Goal: Complete application form

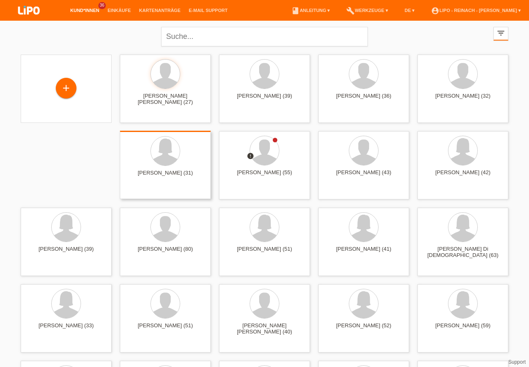
click at [69, 88] on div "+" at bounding box center [66, 88] width 20 height 14
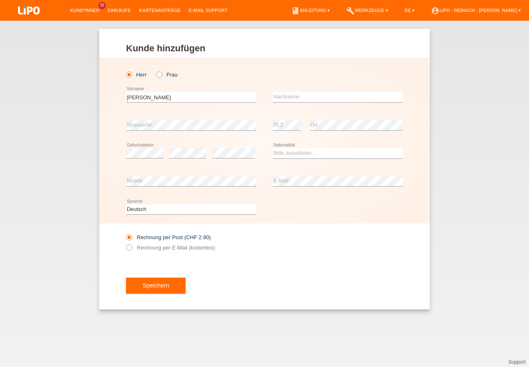
type input "[PERSON_NAME]"
click at [313, 98] on input "text" at bounding box center [338, 97] width 130 height 10
type input "[PERSON_NAME]"
click at [184, 159] on div "error" at bounding box center [187, 153] width 37 height 28
click at [285, 154] on select "Bitte auswählen... Schweiz Deutschland Liechtenstein Österreich ------------ Af…" at bounding box center [338, 153] width 130 height 10
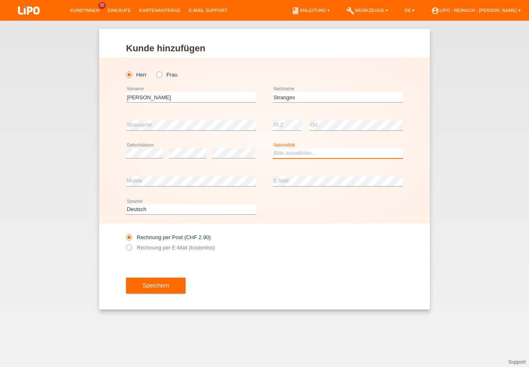
select select "CH"
click at [0, 0] on option "Schweiz" at bounding box center [0, 0] width 0 height 0
click at [125, 243] on icon at bounding box center [125, 243] width 0 height 0
click at [129, 250] on input "Rechnung per E-Mail (kostenlos)" at bounding box center [128, 249] width 5 height 10
radio input "true"
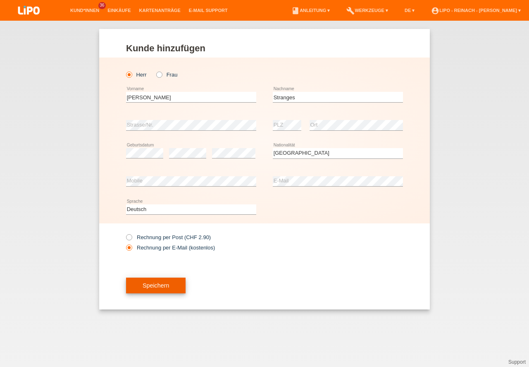
click at [154, 288] on button "Speichern" at bounding box center [156, 285] width 60 height 16
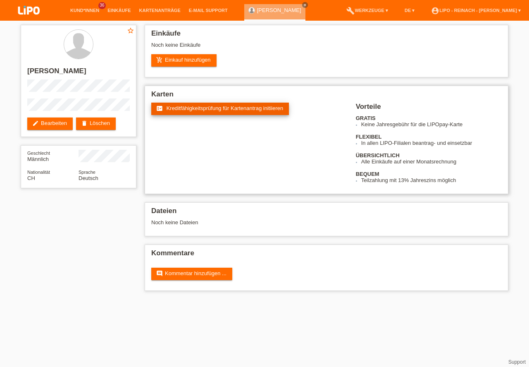
click at [189, 104] on link "fact_check Kreditfähigkeitsprüfung für Kartenantrag initiieren" at bounding box center [220, 109] width 138 height 12
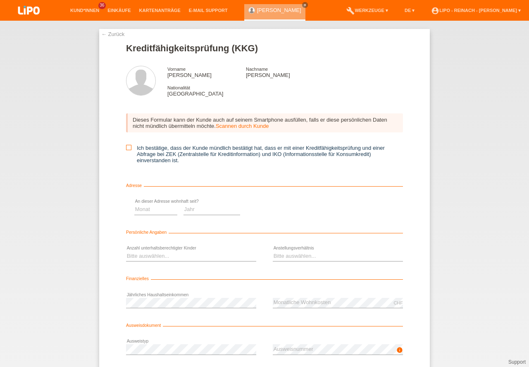
click at [126, 148] on icon at bounding box center [128, 147] width 5 height 5
click at [126, 148] on input "Ich bestätige, dass der Kunde mündlich bestätigt hat, dass er mit einer Kreditf…" at bounding box center [128, 147] width 5 height 5
checkbox input "true"
click at [277, 208] on select "Monat 01 02 03 04 05 06 07 08 09 10" at bounding box center [294, 209] width 43 height 10
select select "01"
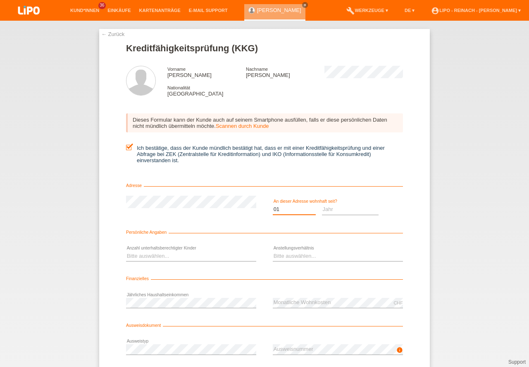
click at [0, 0] on option "01" at bounding box center [0, 0] width 0 height 0
click at [365, 213] on select "Jahr 2025 2024 2023 2022 2021 2020 2019 2018 2017 2016 2015 2014 2013 2012 2011…" at bounding box center [350, 209] width 57 height 10
select select "2023"
click at [0, 0] on option "2023" at bounding box center [0, 0] width 0 height 0
click at [139, 258] on select "Bitte auswählen... 0 1 2 3 4 5 6 7 8 9" at bounding box center [191, 256] width 130 height 10
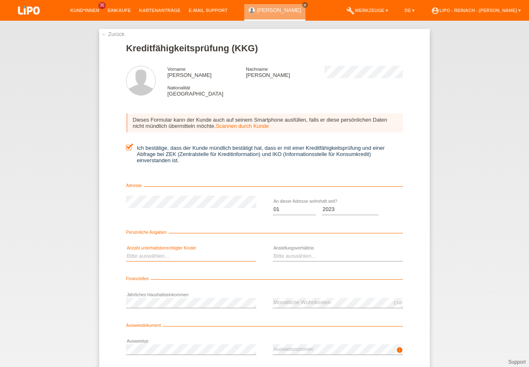
select select "0"
click at [0, 0] on option "0" at bounding box center [0, 0] width 0 height 0
click at [288, 256] on select "Bitte auswählen... Unbefristet Befristet Lehrling/Student Pensioniert Nicht arb…" at bounding box center [338, 256] width 130 height 10
select select "UNLIMITED"
click at [0, 0] on option "Unbefristet" at bounding box center [0, 0] width 0 height 0
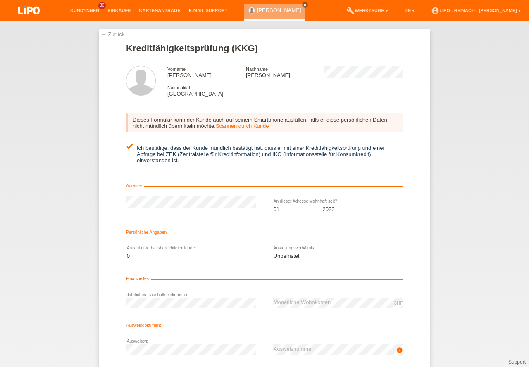
click at [285, 309] on div "CHF error Monatliche Wohnkosten" at bounding box center [338, 303] width 130 height 28
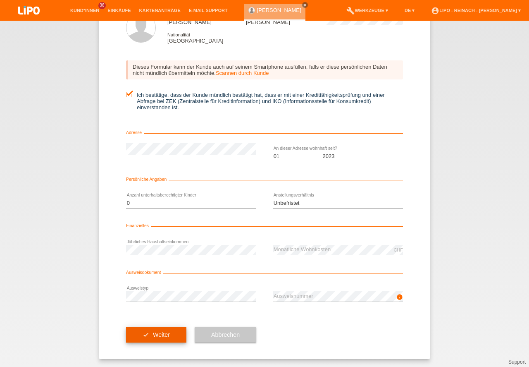
click at [162, 336] on button "check Weiter" at bounding box center [156, 335] width 60 height 16
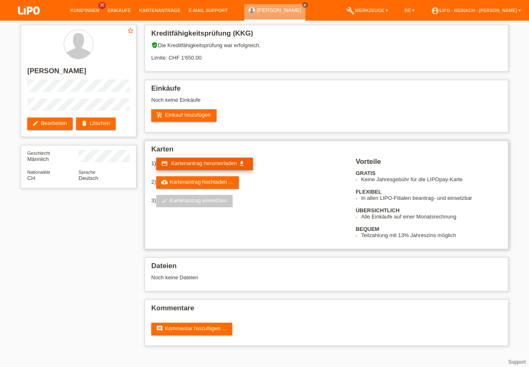
click at [211, 164] on span "Kartenantrag herunterladen" at bounding box center [204, 163] width 66 height 6
click at [480, 11] on link "account_circle LIPO - Reinach - [PERSON_NAME] ▾" at bounding box center [476, 10] width 98 height 5
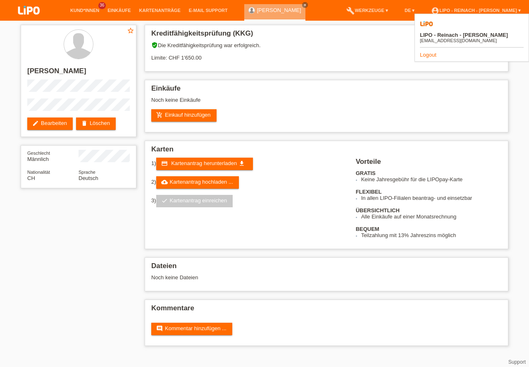
click at [430, 52] on link "Logout" at bounding box center [428, 55] width 17 height 6
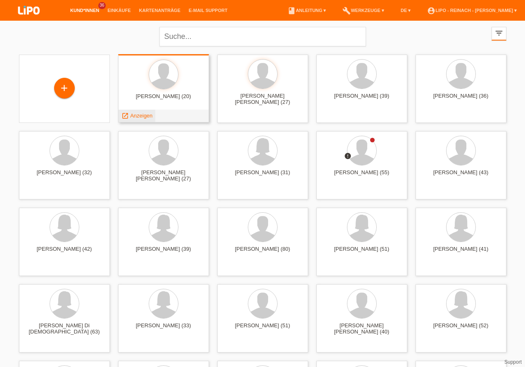
click at [140, 114] on span "Anzeigen" at bounding box center [141, 115] width 22 height 6
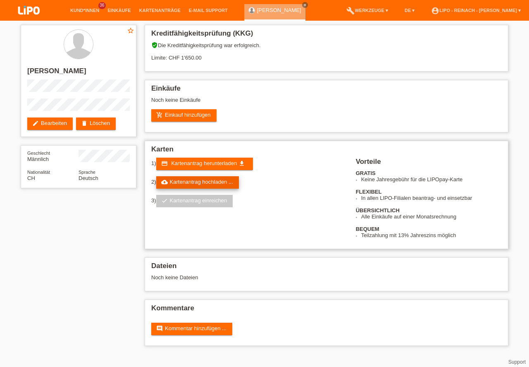
click at [204, 179] on link "cloud_upload Kartenantrag hochladen ..." at bounding box center [197, 182] width 83 height 12
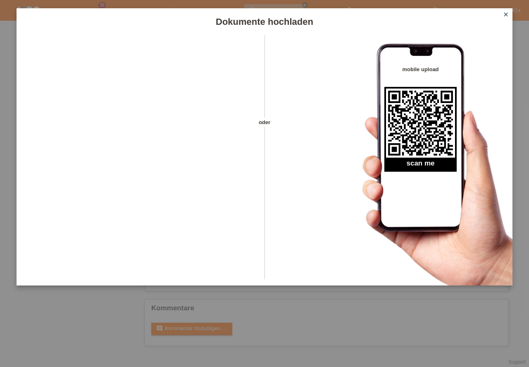
click at [506, 13] on icon "close" at bounding box center [506, 14] width 7 height 7
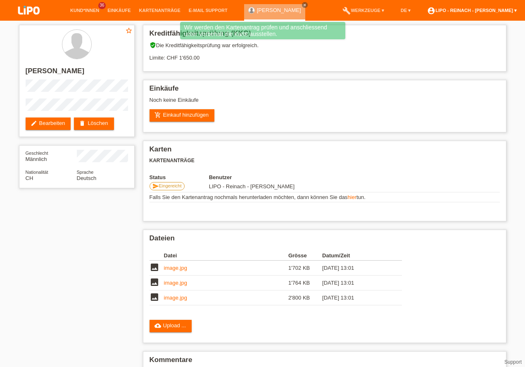
click at [479, 12] on link "account_circle LIPO - Reinach - [PERSON_NAME] ▾" at bounding box center [472, 10] width 98 height 5
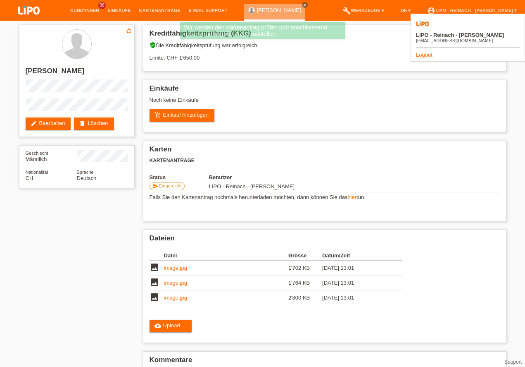
click at [425, 52] on link "Logout" at bounding box center [424, 55] width 17 height 6
